Goal: Information Seeking & Learning: Learn about a topic

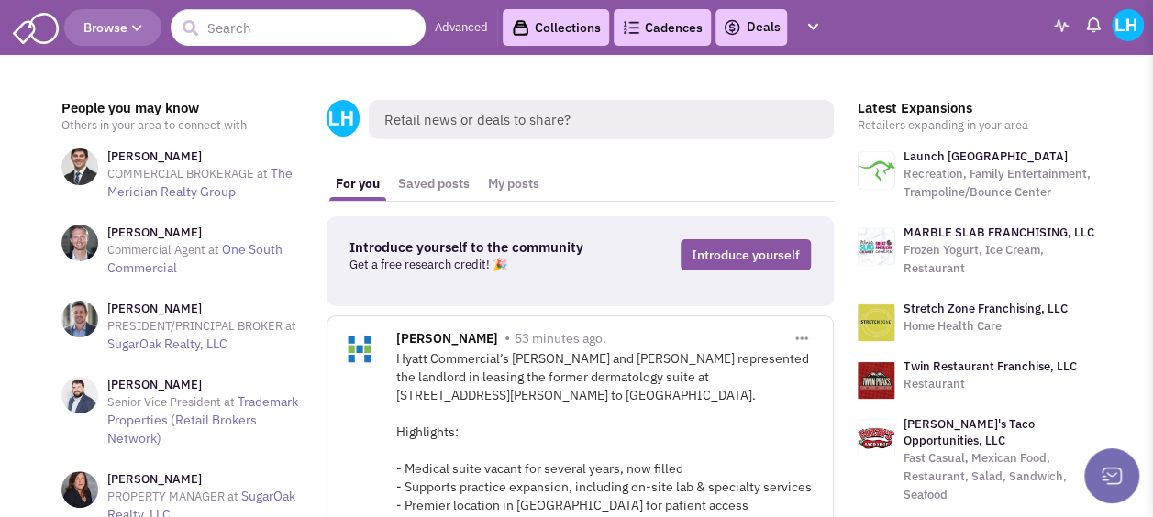
click at [29, 33] on img at bounding box center [36, 26] width 46 height 35
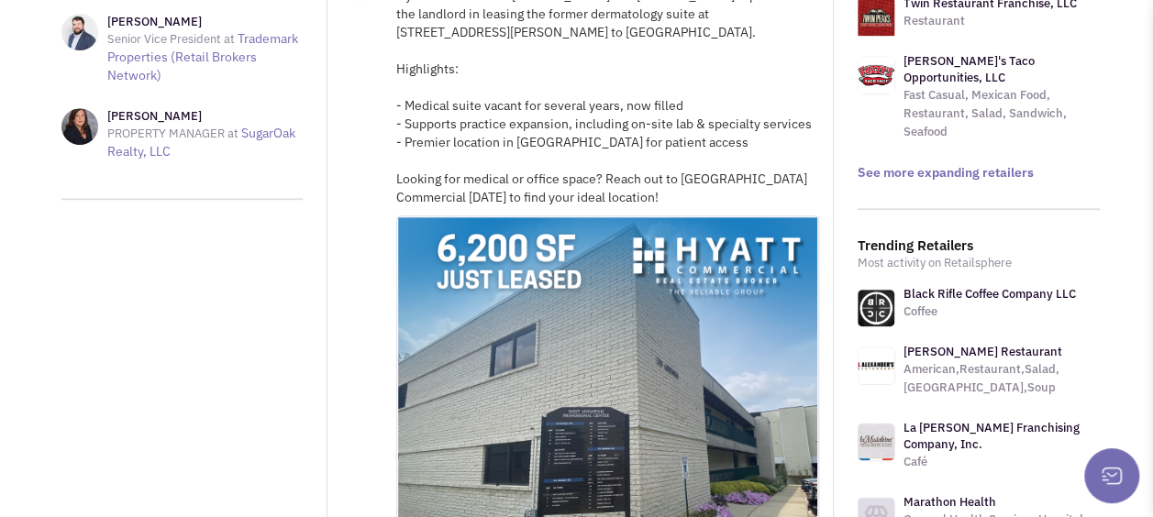
scroll to position [367, 0]
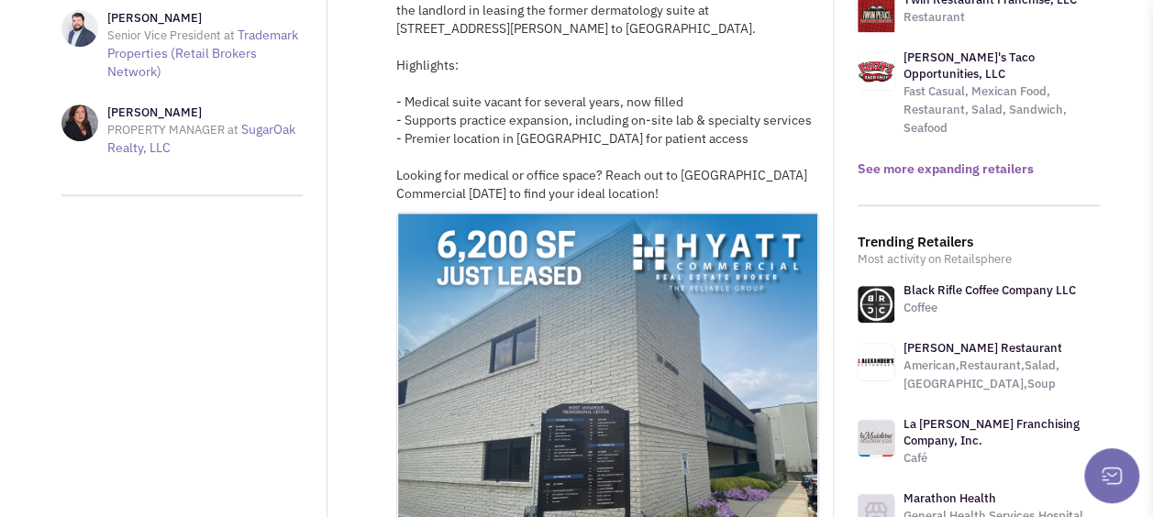
click at [994, 160] on link "See more expanding retailers" at bounding box center [945, 168] width 176 height 17
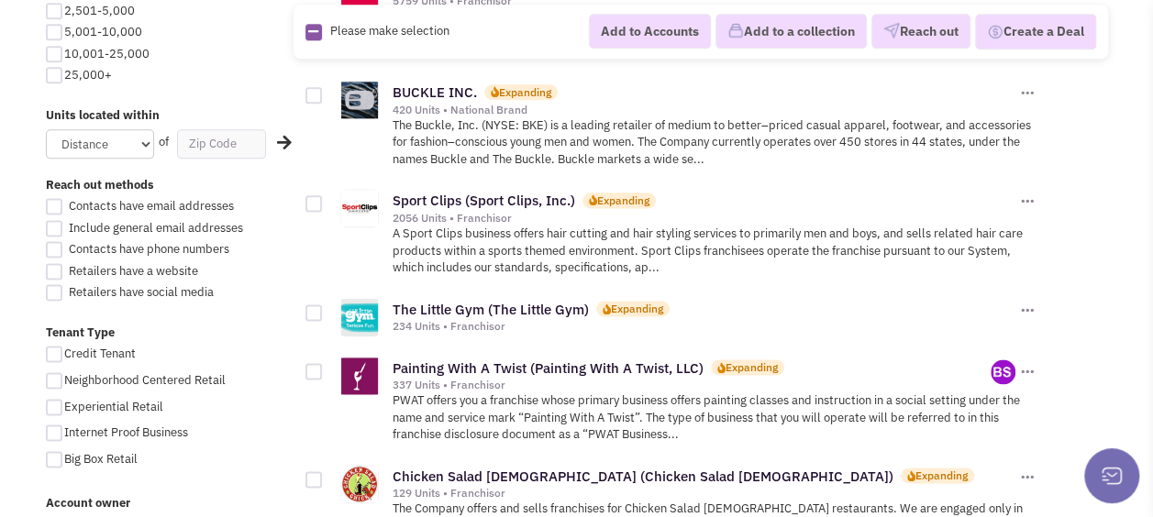
scroll to position [1100, 0]
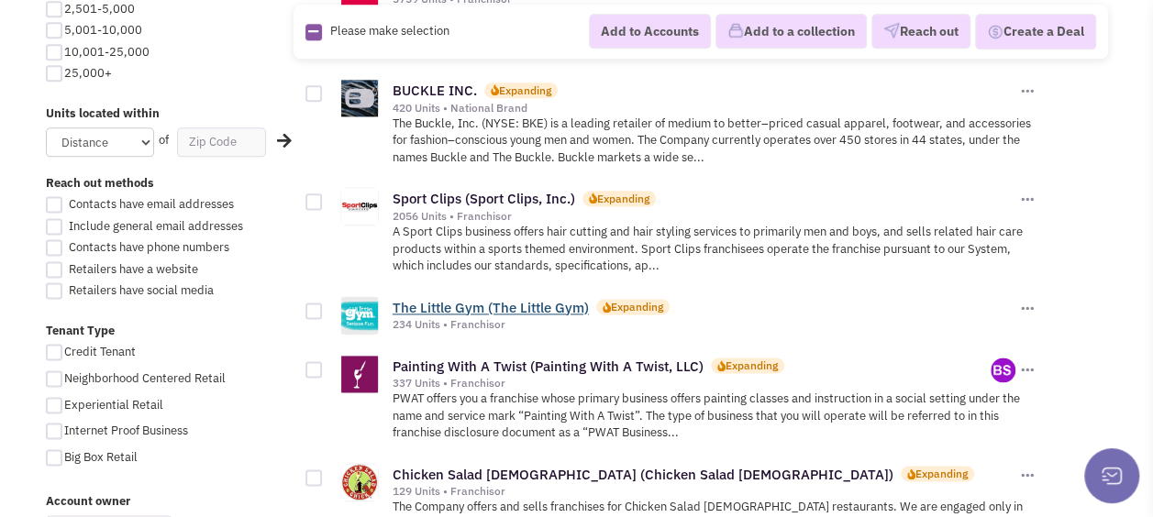
click at [528, 299] on link "The Little Gym (The Little Gym)" at bounding box center [491, 307] width 196 height 17
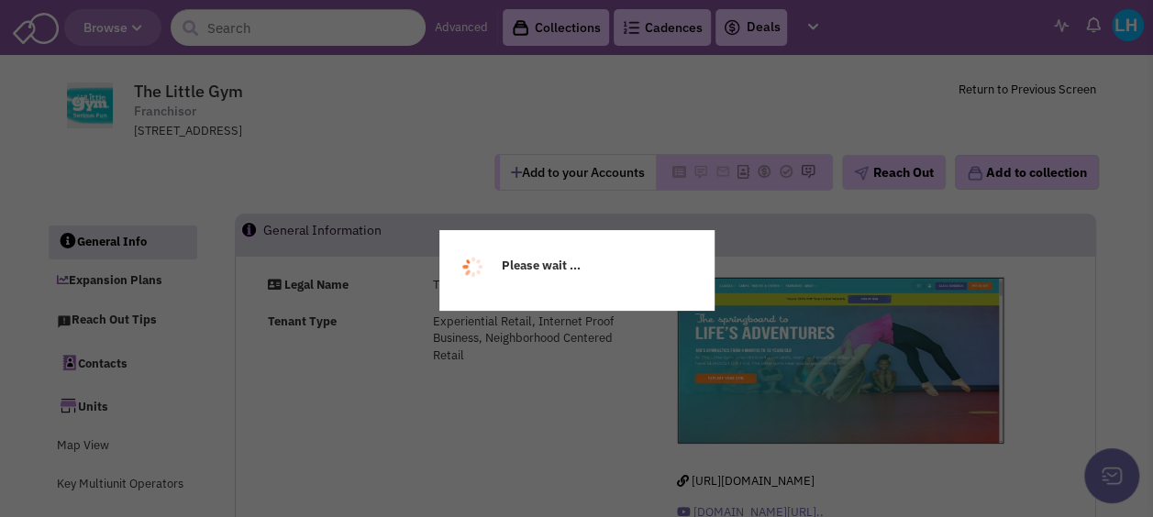
select select
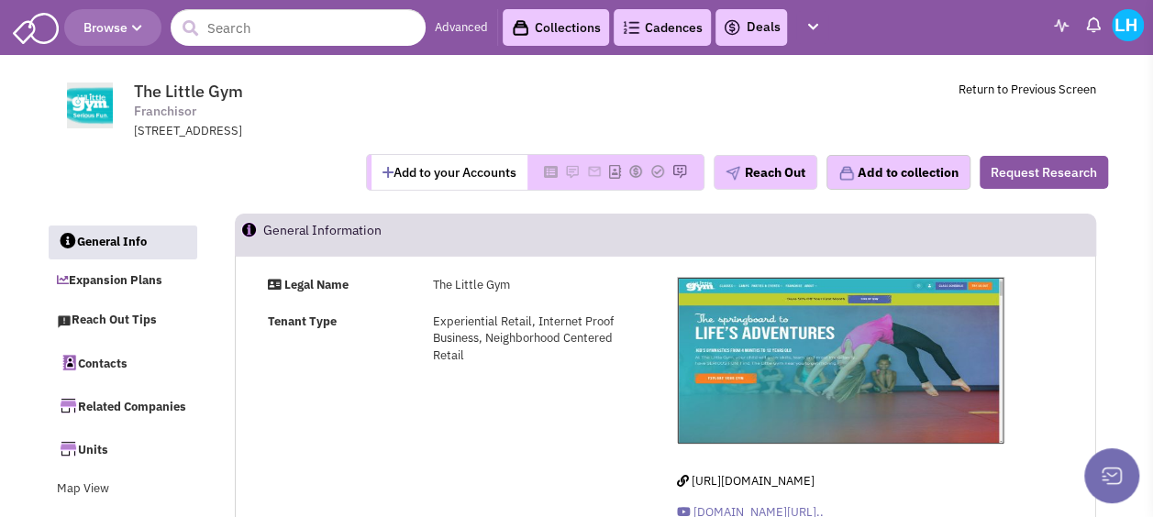
click at [92, 34] on span "Browse" at bounding box center [112, 27] width 59 height 17
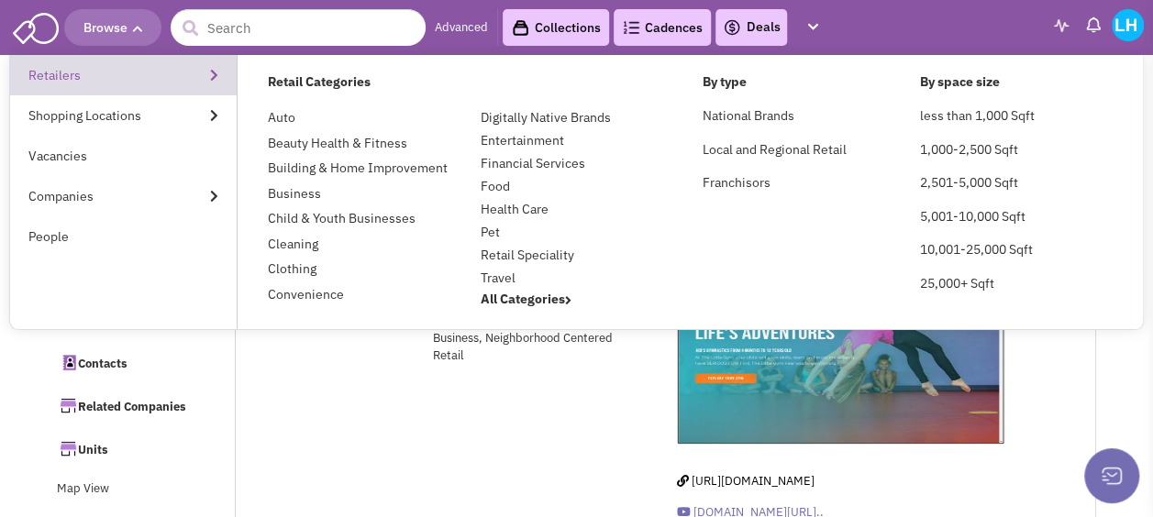
click at [80, 69] on link "Retailers" at bounding box center [123, 75] width 227 height 40
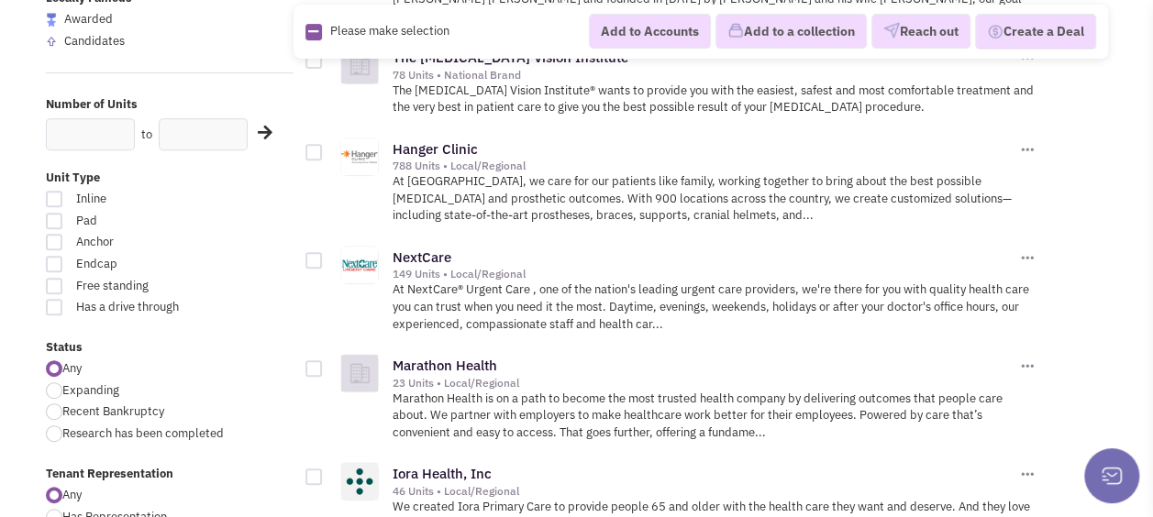
scroll to position [367, 0]
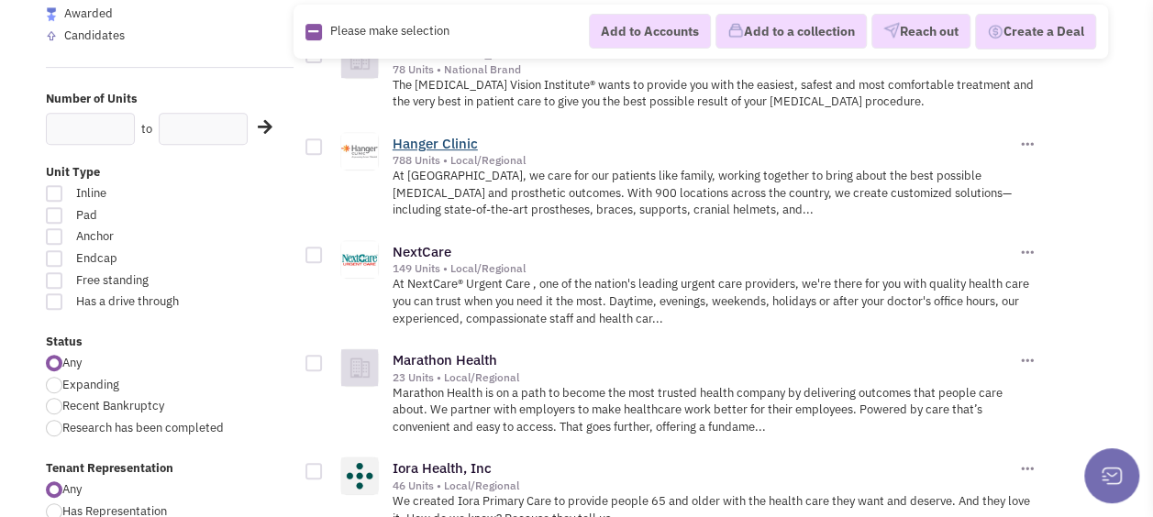
click at [441, 136] on link "Hanger Clinic" at bounding box center [435, 143] width 85 height 17
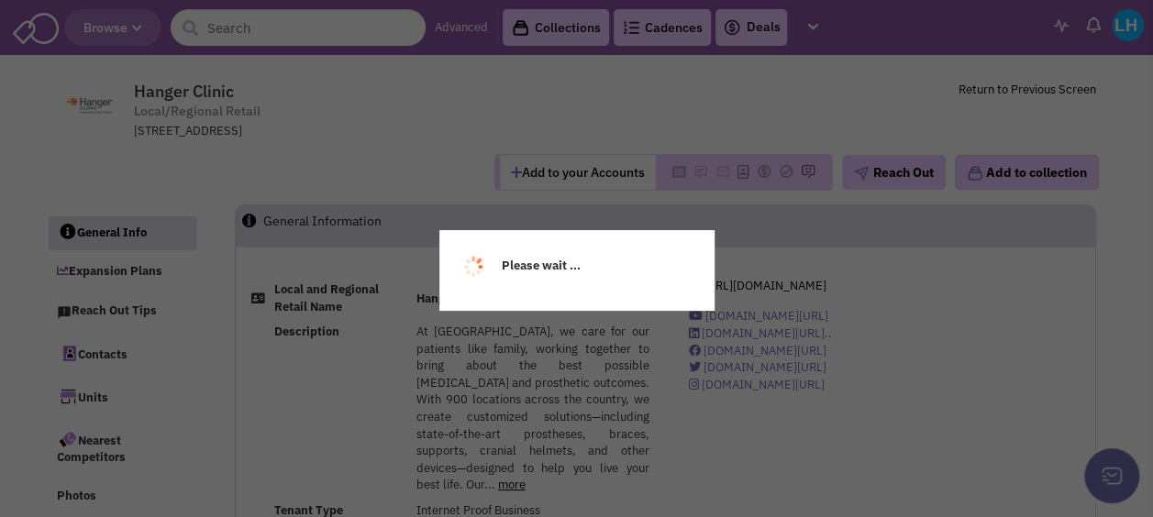
select select
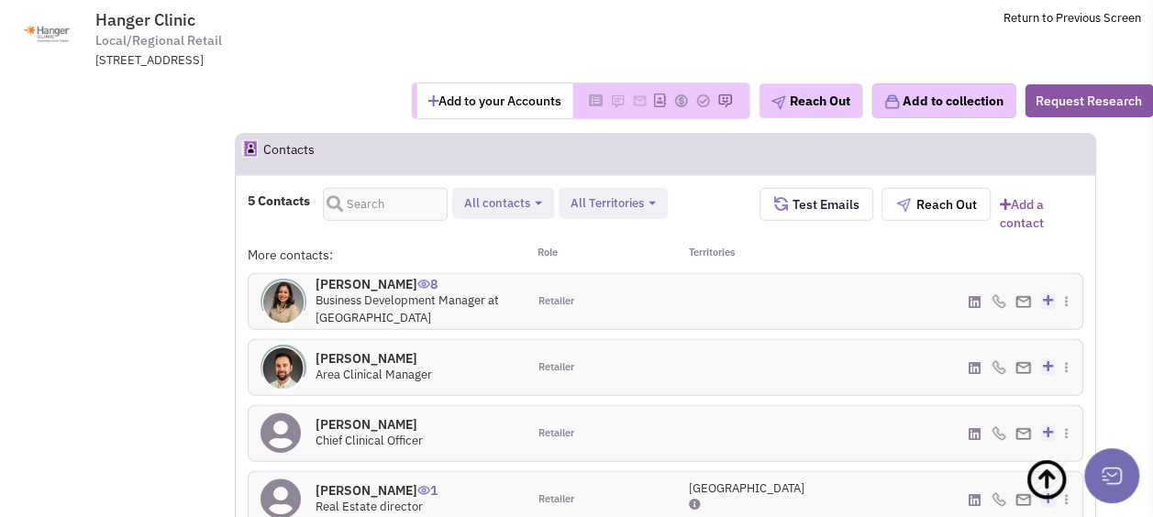
scroll to position [2109, 0]
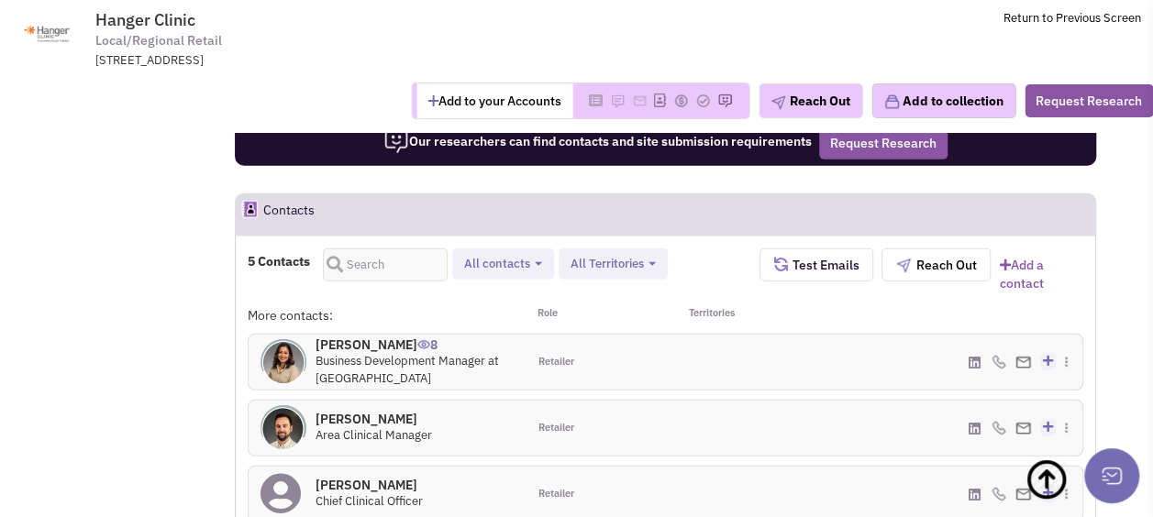
drag, startPoint x: 899, startPoint y: 442, endPoint x: 685, endPoint y: 299, distance: 257.1
drag, startPoint x: 759, startPoint y: 413, endPoint x: 702, endPoint y: 237, distance: 185.0
drag, startPoint x: 687, startPoint y: 335, endPoint x: 990, endPoint y: 492, distance: 341.7
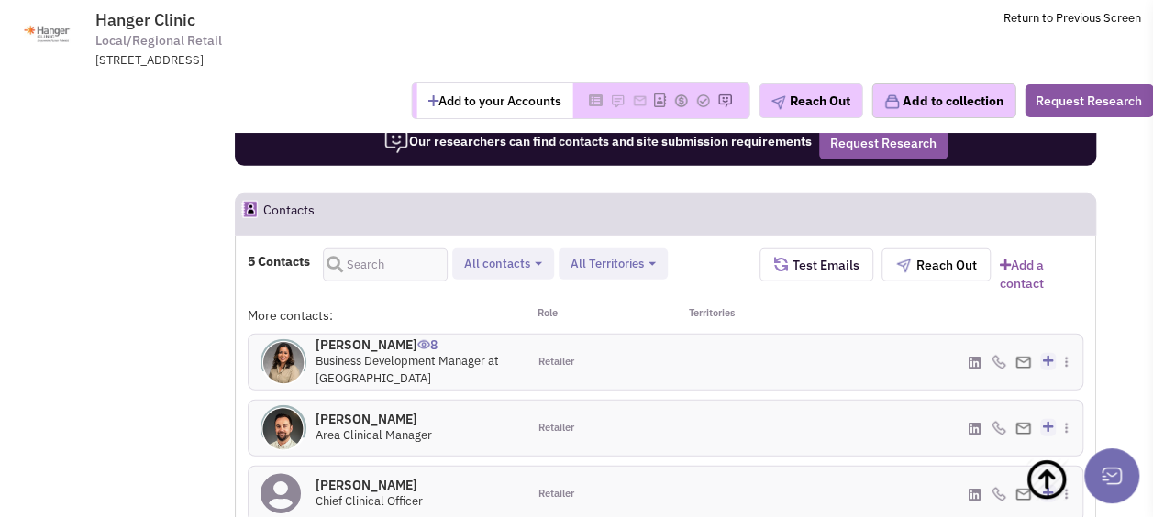
drag, startPoint x: 570, startPoint y: 328, endPoint x: 632, endPoint y: 401, distance: 95.6
drag, startPoint x: 774, startPoint y: 348, endPoint x: 620, endPoint y: 328, distance: 155.4
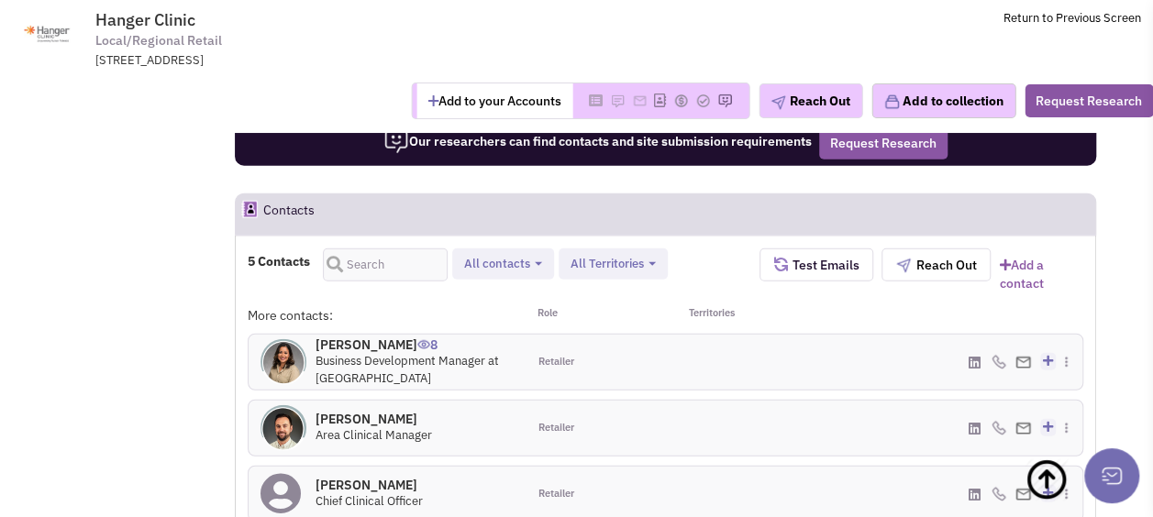
drag, startPoint x: 934, startPoint y: 405, endPoint x: 858, endPoint y: 348, distance: 94.8
drag, startPoint x: 827, startPoint y: 442, endPoint x: 747, endPoint y: 363, distance: 112.2
drag, startPoint x: 786, startPoint y: 311, endPoint x: 965, endPoint y: 339, distance: 181.1
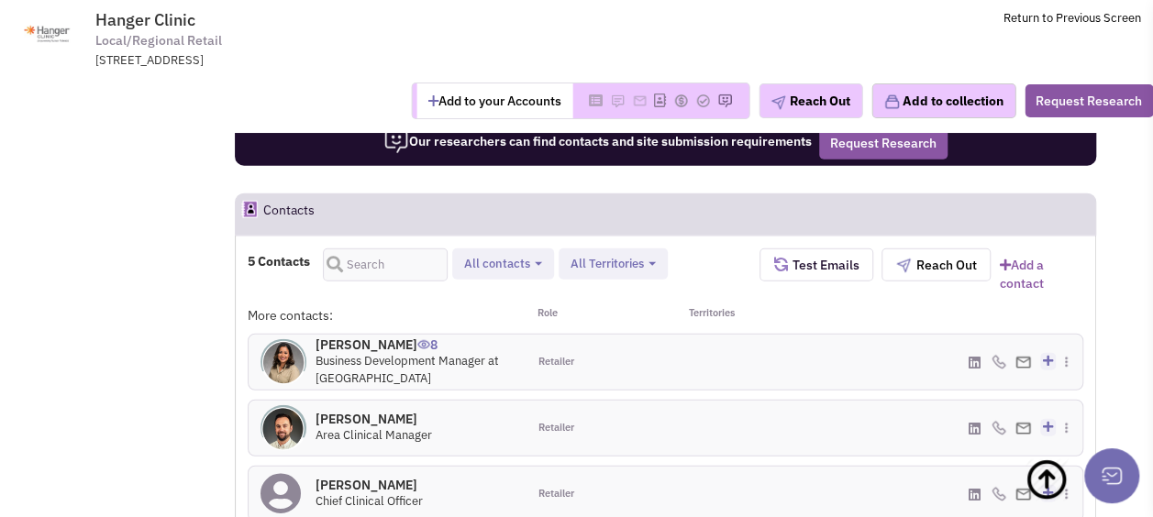
drag, startPoint x: 790, startPoint y: 343, endPoint x: 641, endPoint y: 305, distance: 153.3
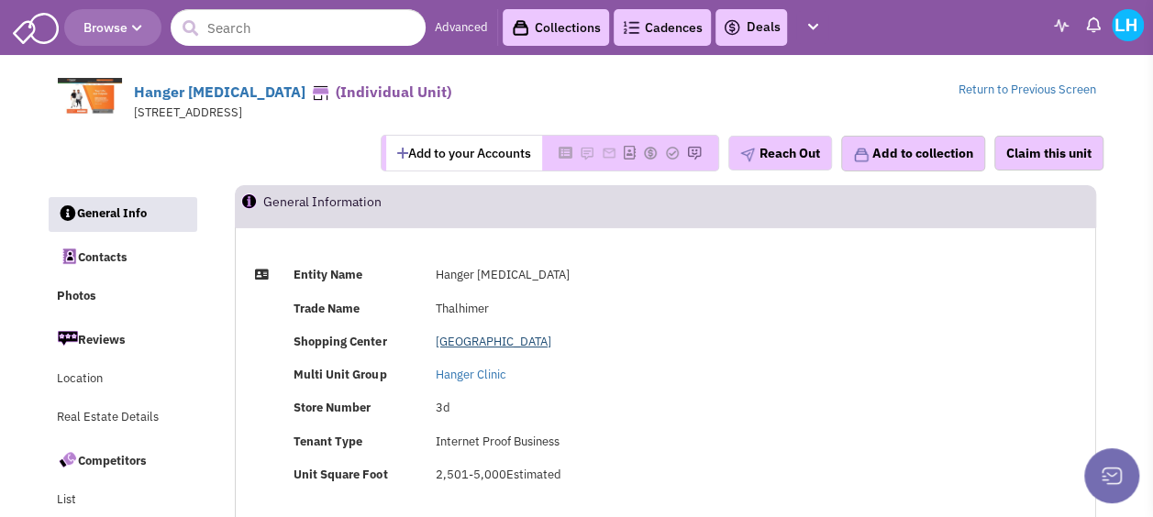
click at [462, 337] on link "[GEOGRAPHIC_DATA]" at bounding box center [494, 342] width 116 height 16
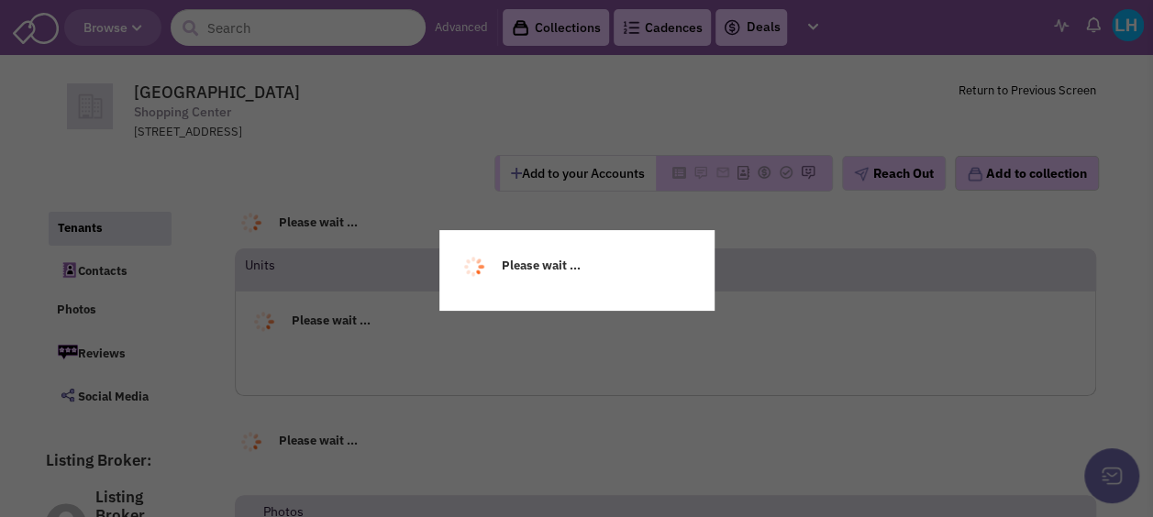
select select
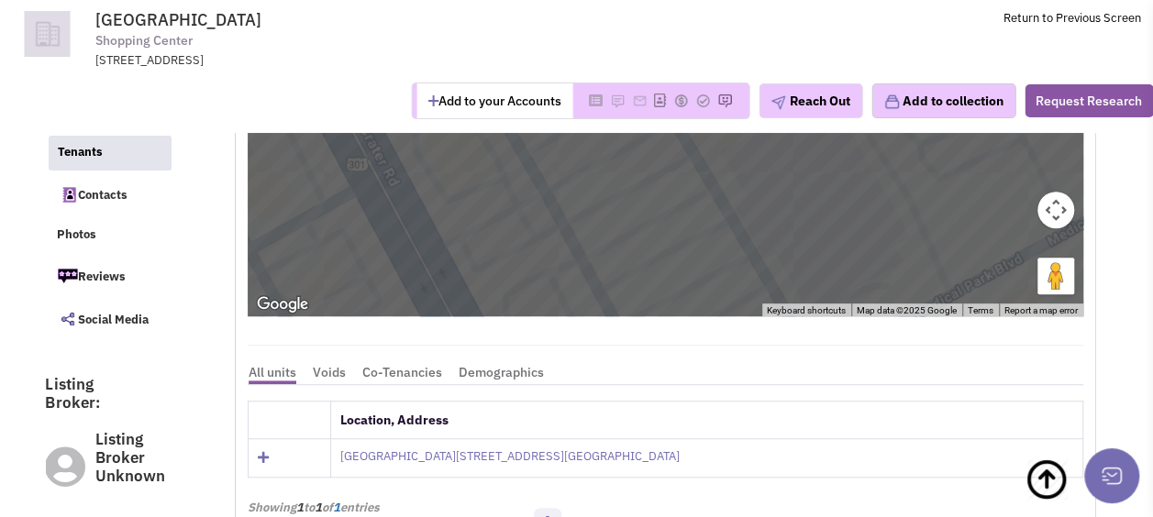
scroll to position [275, 0]
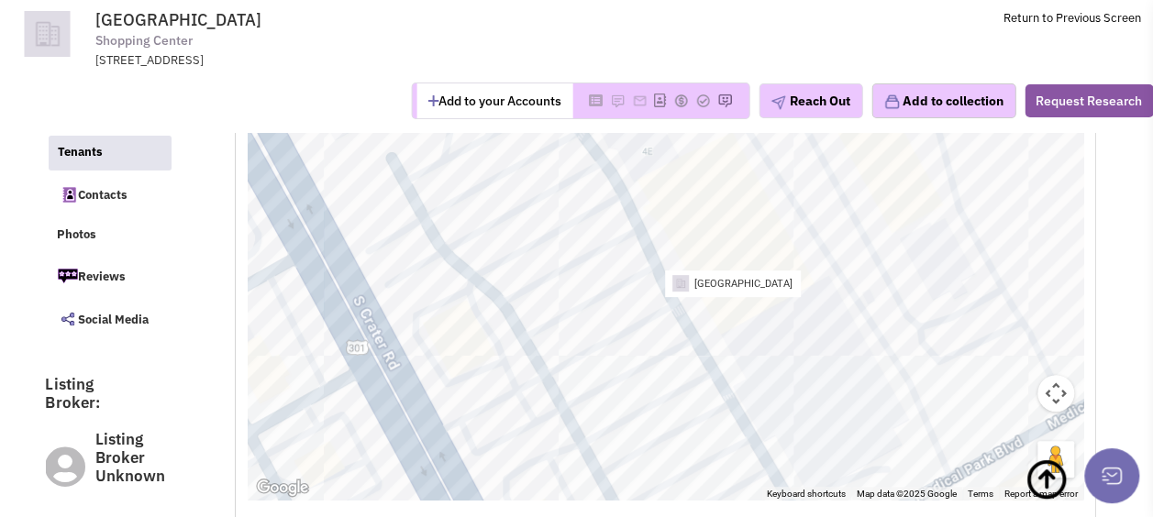
click at [1056, 390] on button "Map camera controls" at bounding box center [1055, 393] width 37 height 37
click at [736, 424] on div "[GEOGRAPHIC_DATA]" at bounding box center [665, 270] width 835 height 459
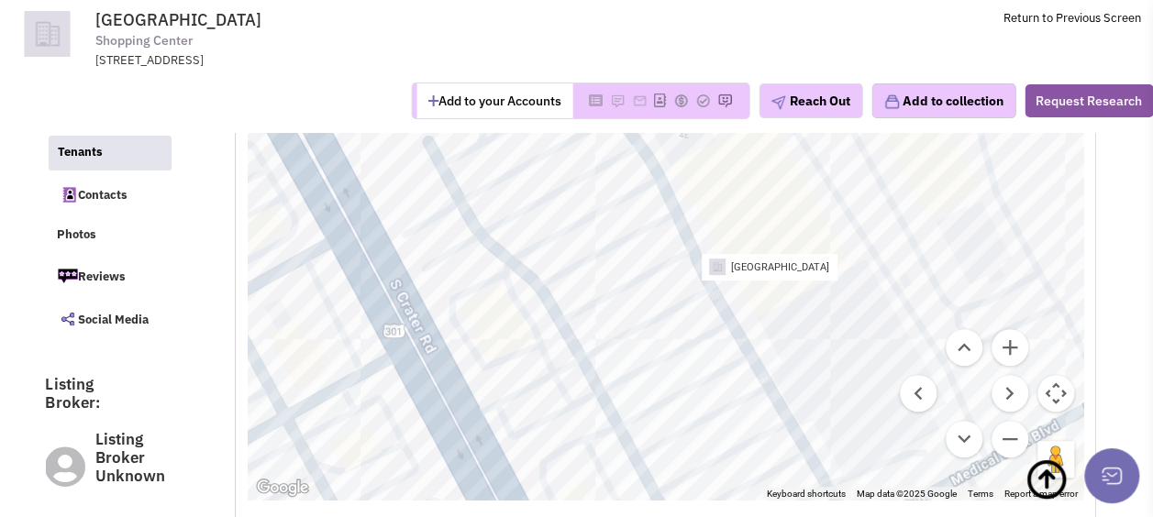
drag, startPoint x: 559, startPoint y: 293, endPoint x: 595, endPoint y: 276, distance: 39.8
click at [596, 276] on div "[GEOGRAPHIC_DATA]" at bounding box center [665, 270] width 835 height 459
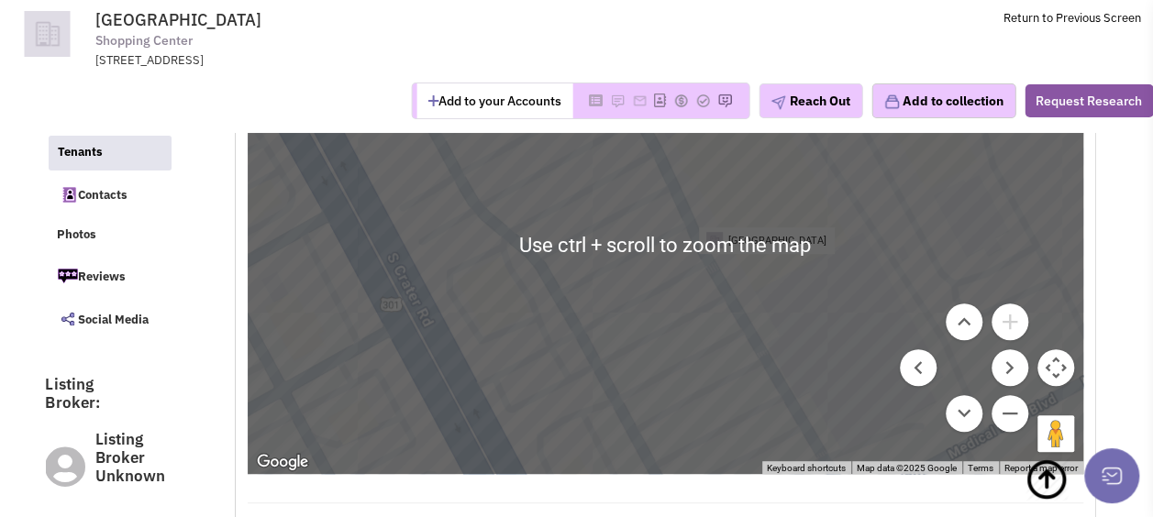
scroll to position [183, 0]
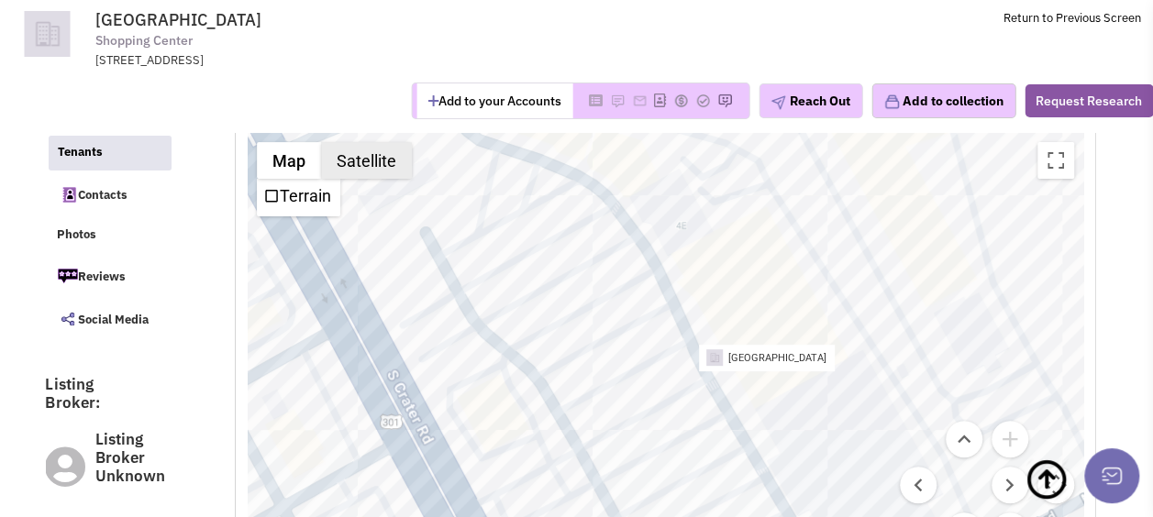
click at [374, 174] on button "Satellite" at bounding box center [366, 160] width 91 height 37
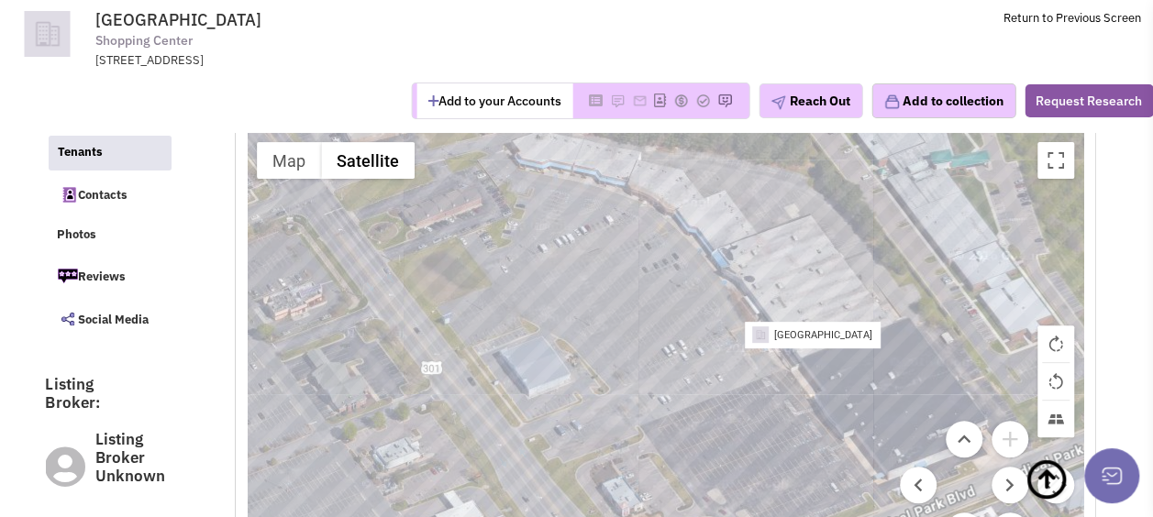
drag, startPoint x: 682, startPoint y: 437, endPoint x: 727, endPoint y: 407, distance: 53.7
click at [727, 407] on div "Pinehill Plaza South Crater Square" at bounding box center [665, 362] width 835 height 459
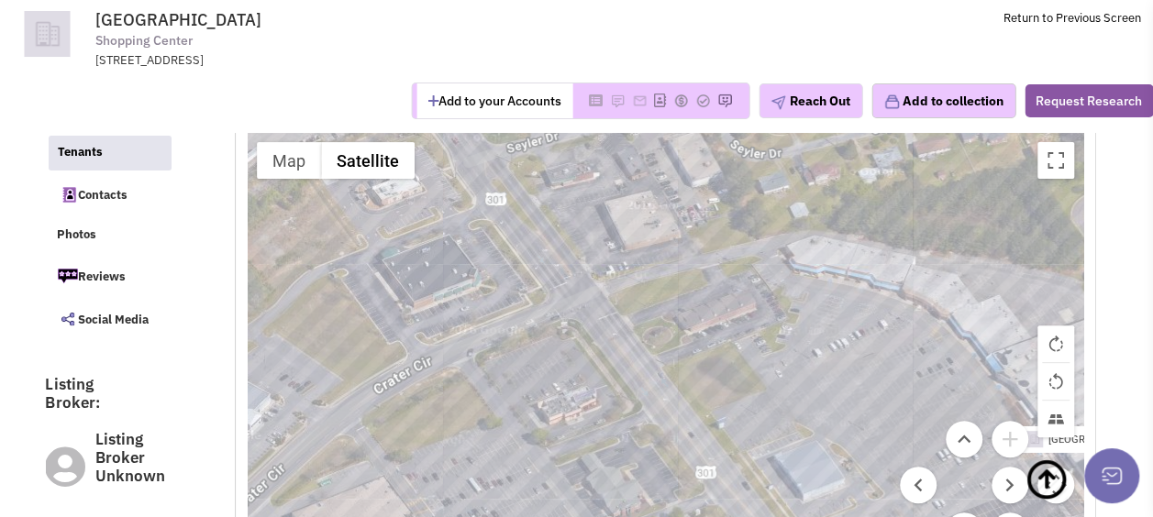
drag, startPoint x: 543, startPoint y: 252, endPoint x: 769, endPoint y: 359, distance: 250.6
click at [820, 359] on div "Pinehill Plaza South Crater Square" at bounding box center [665, 362] width 835 height 459
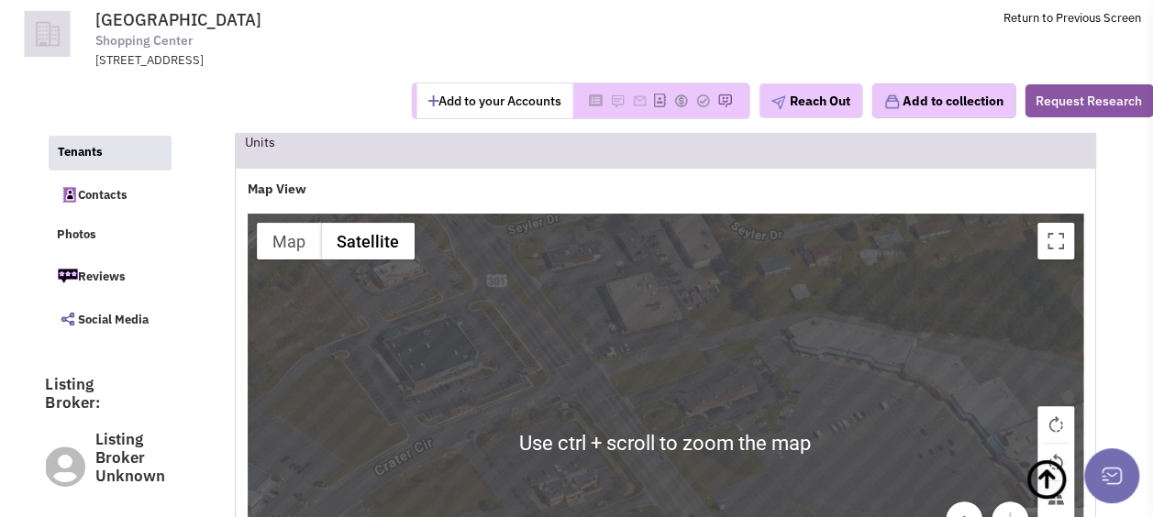
scroll to position [92, 0]
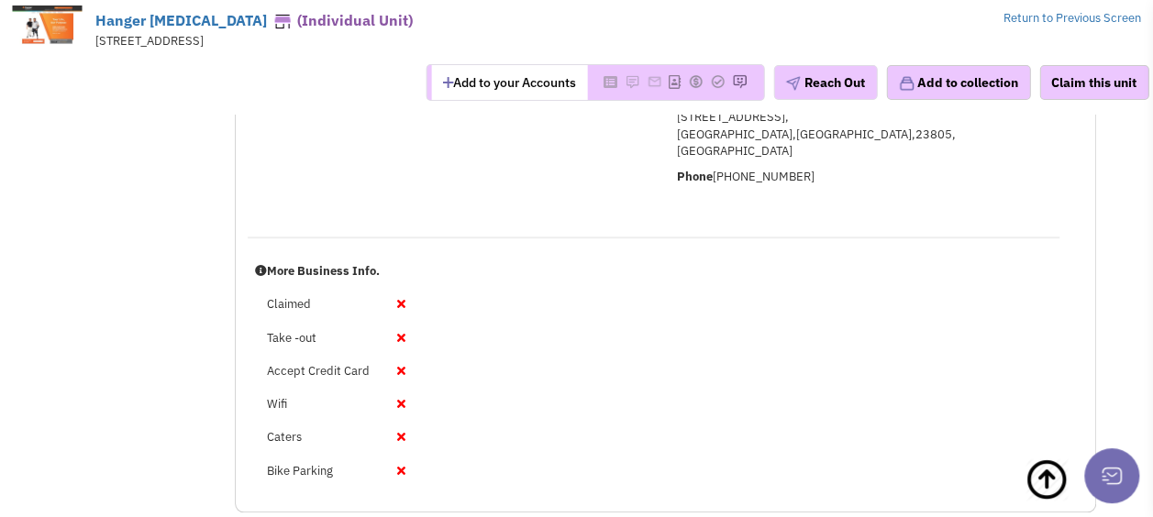
scroll to position [734, 0]
